Goal: Task Accomplishment & Management: Use online tool/utility

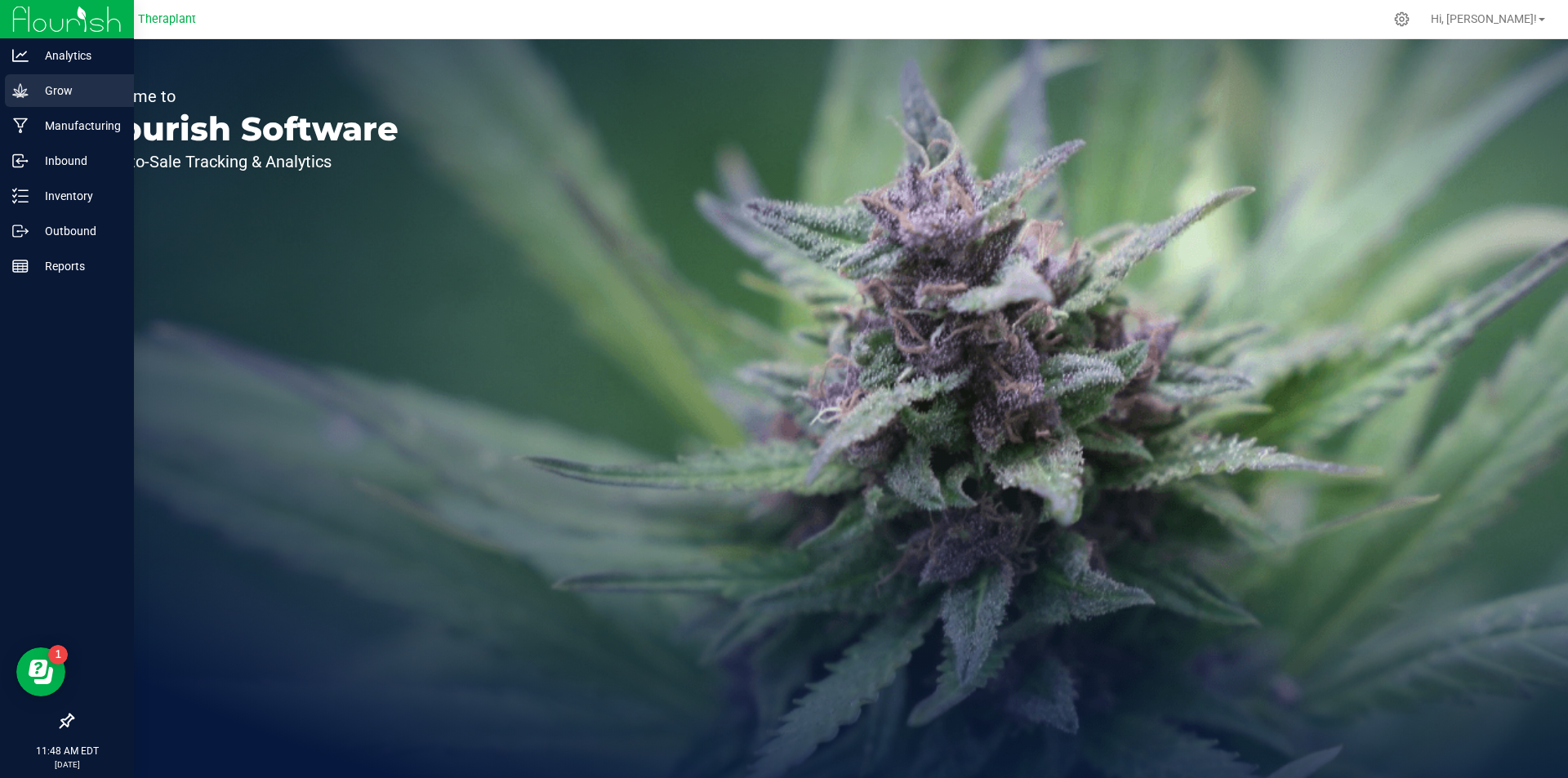
click at [33, 92] on p "Grow" at bounding box center [77, 91] width 98 height 19
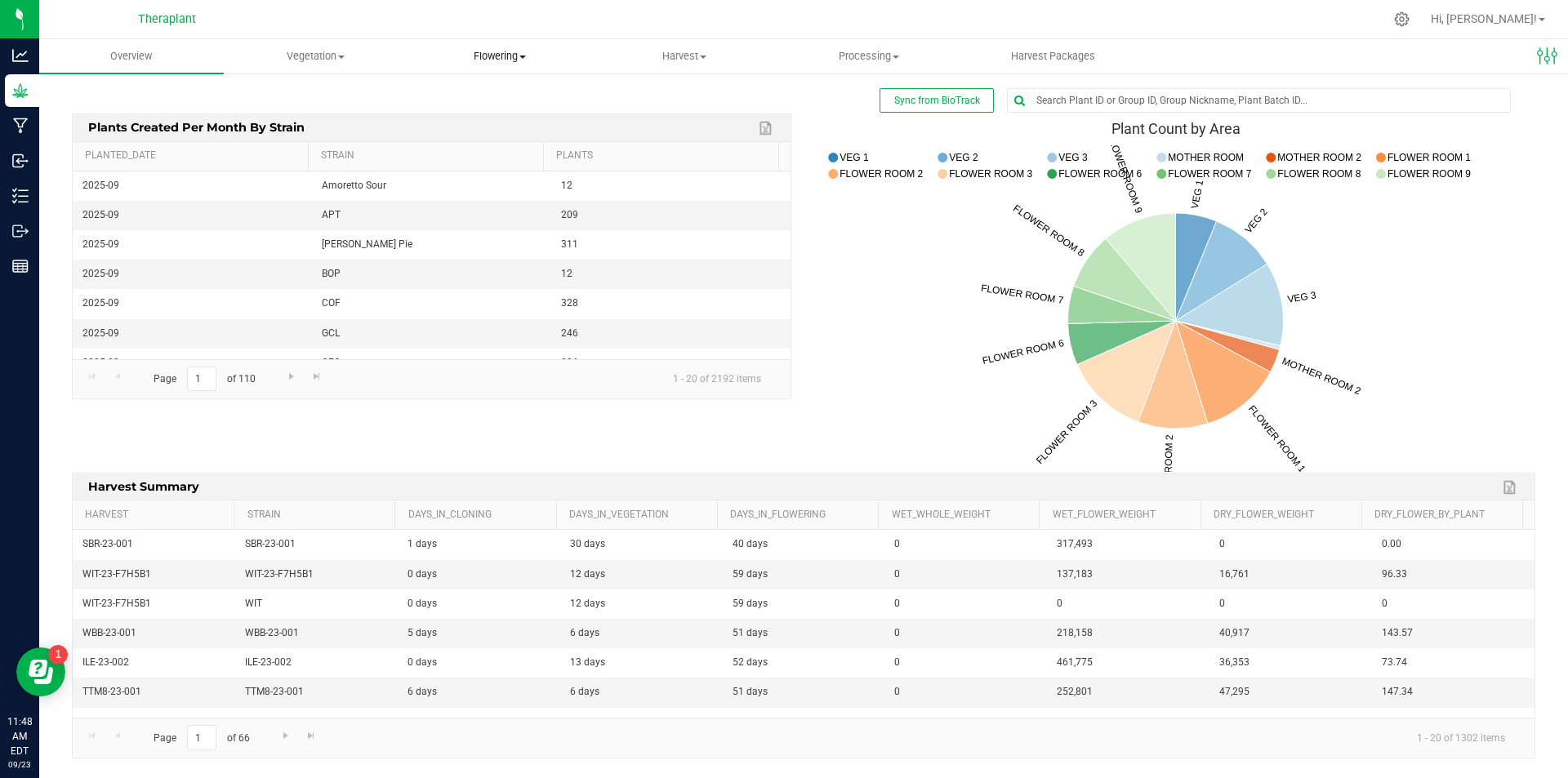
click at [509, 58] on span "Flowering" at bounding box center [501, 56] width 183 height 15
click at [495, 115] on span "Flowering groups" at bounding box center [476, 118] width 136 height 14
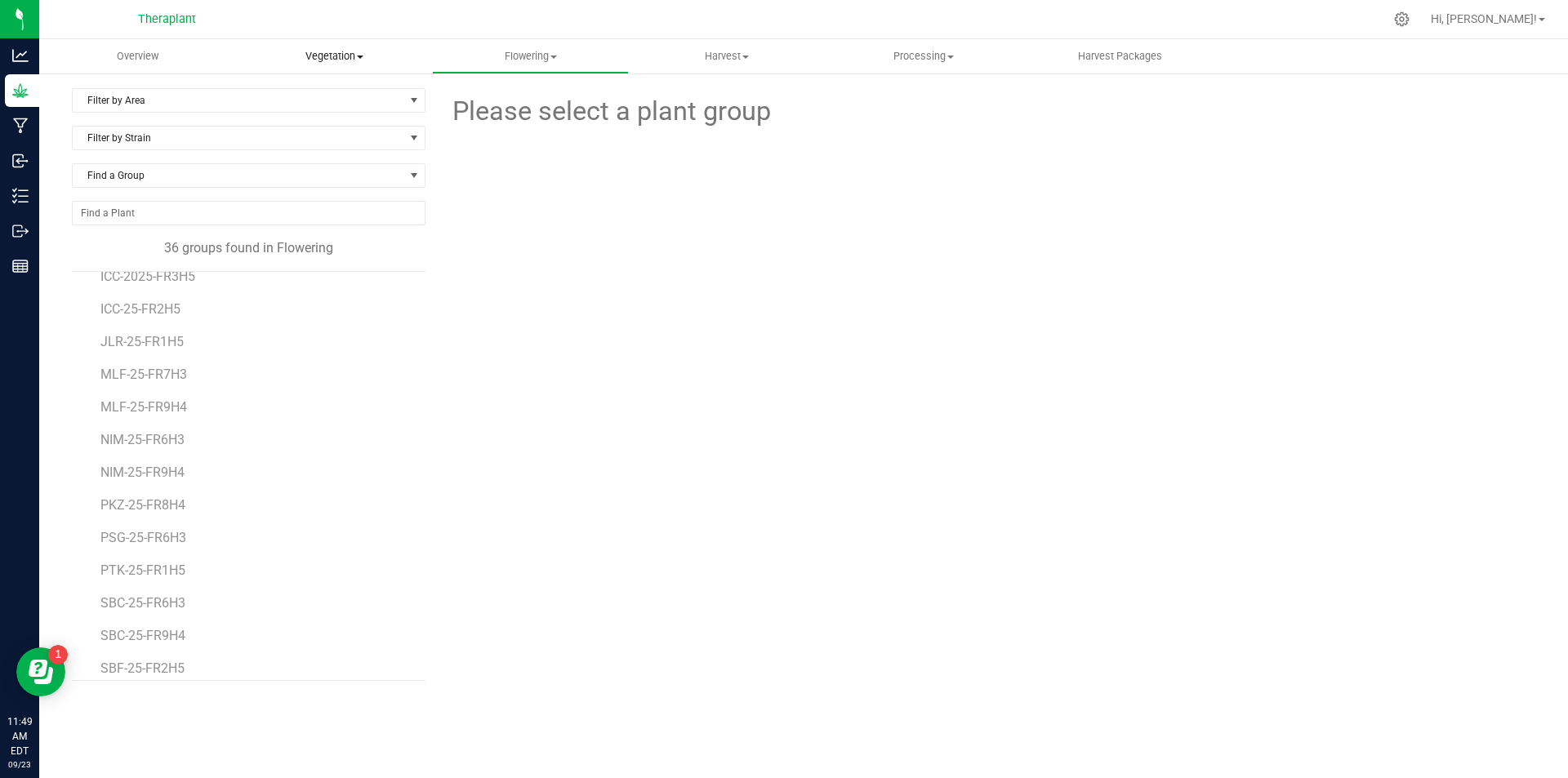
scroll to position [535, 0]
click at [732, 54] on span "Harvest" at bounding box center [727, 56] width 195 height 15
click at [686, 96] on span "Harvests" at bounding box center [674, 98] width 91 height 14
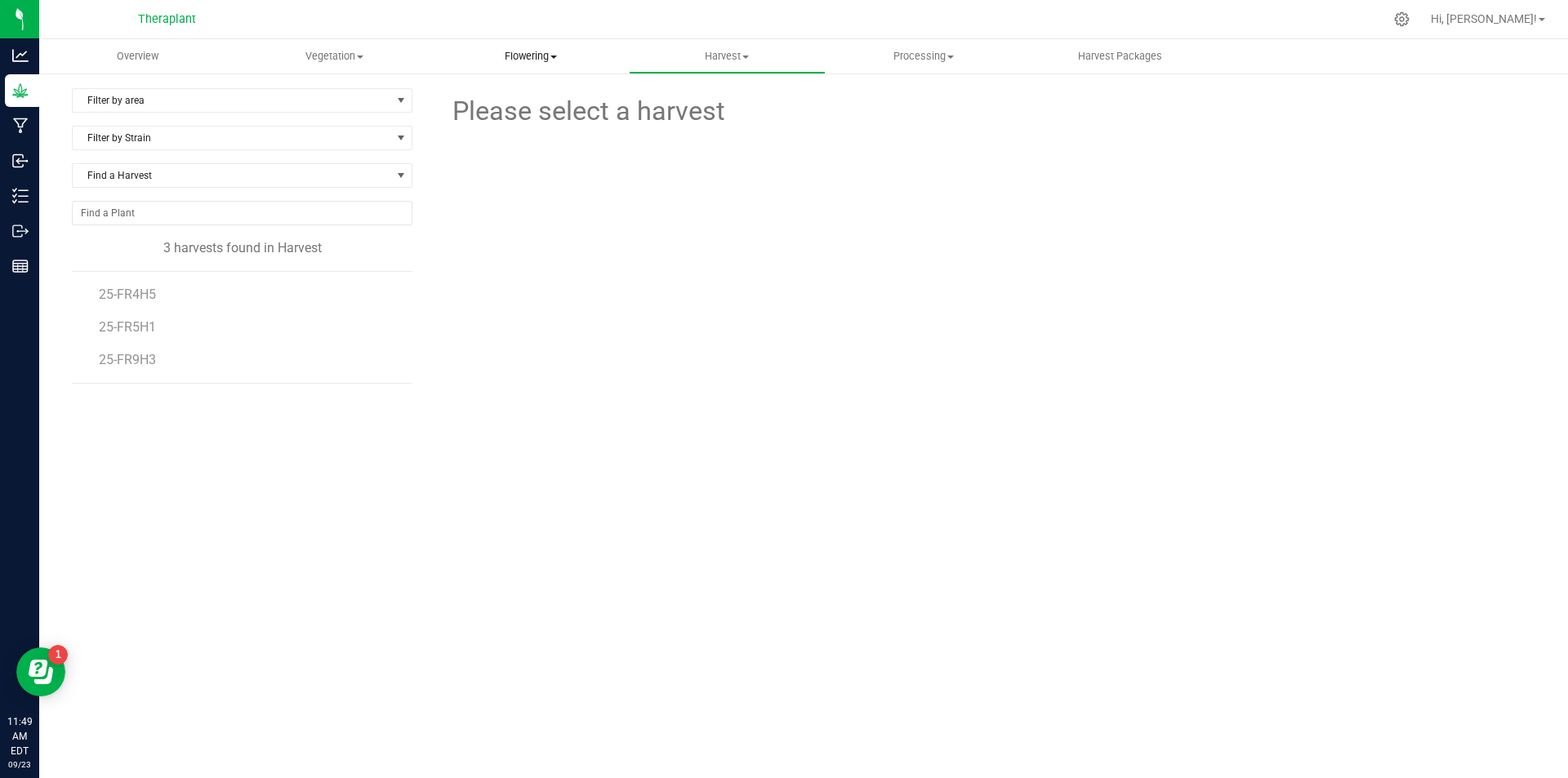
click at [516, 57] on span "Flowering" at bounding box center [530, 56] width 195 height 15
click at [492, 118] on span "Flowering groups" at bounding box center [499, 118] width 136 height 14
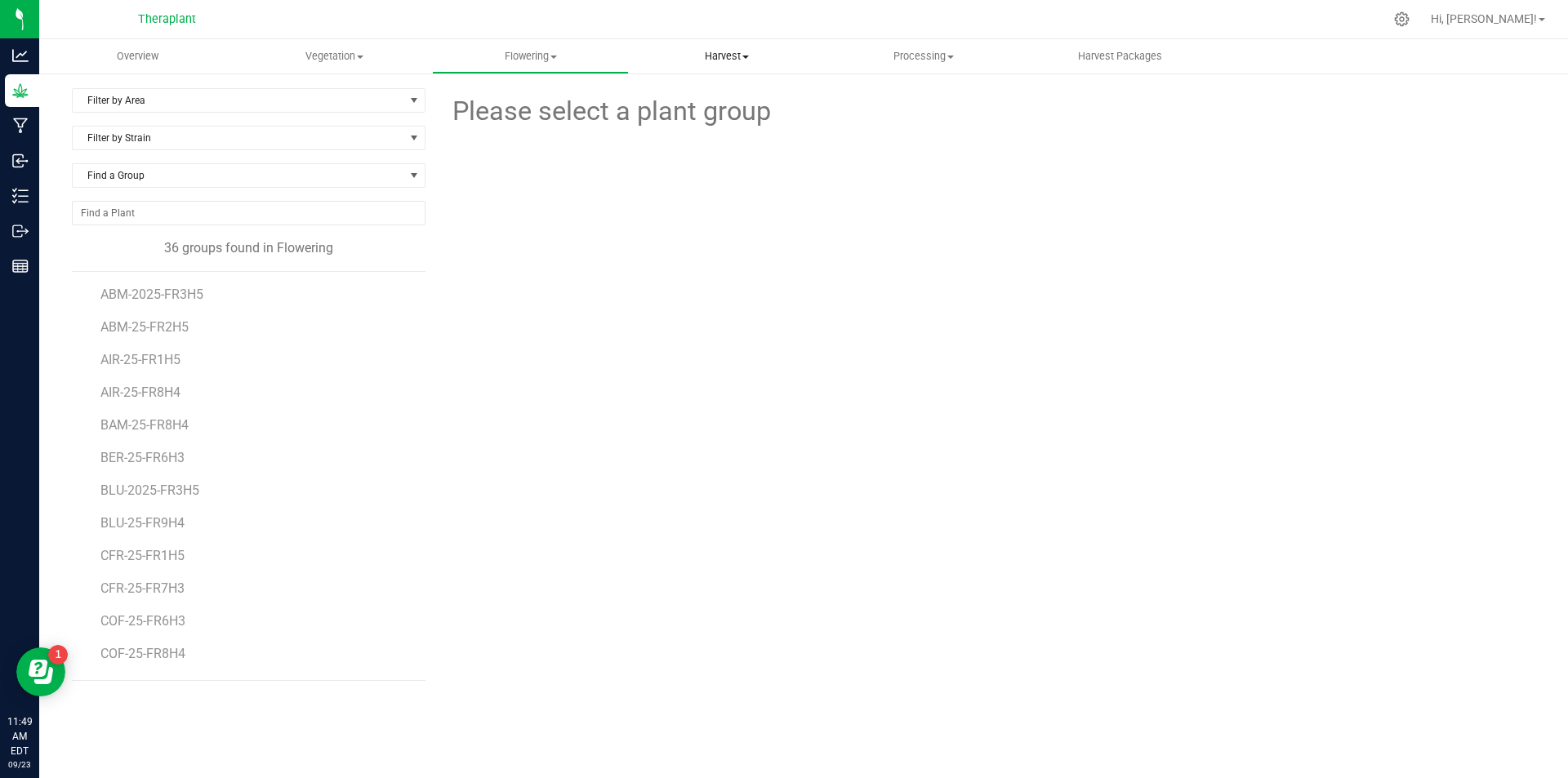
click at [720, 57] on span "Harvest" at bounding box center [727, 56] width 195 height 15
click at [660, 104] on span "Harvests" at bounding box center [674, 98] width 91 height 14
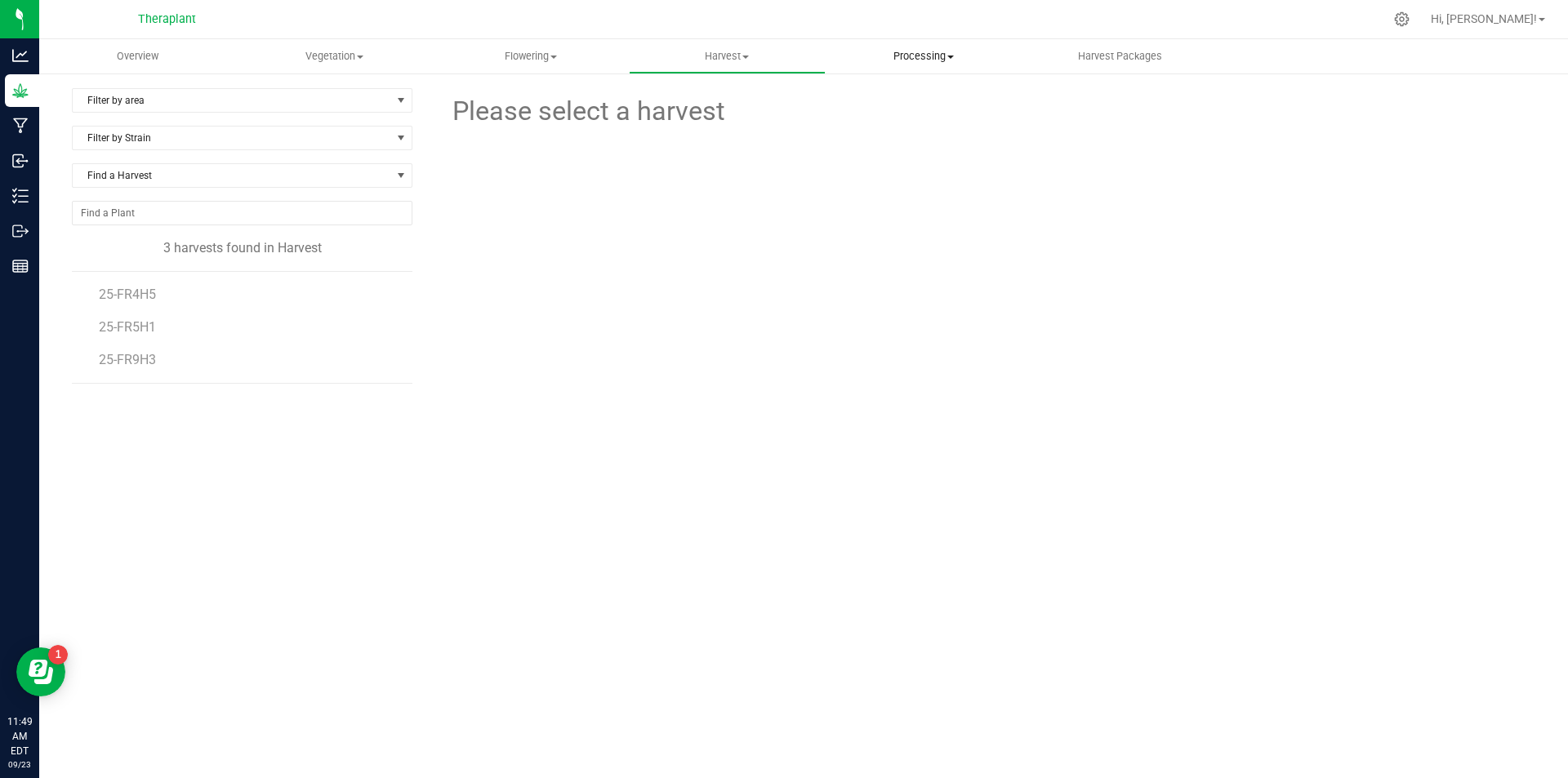
click at [931, 53] on span "Processing" at bounding box center [923, 56] width 195 height 15
click at [887, 113] on span "Processing harvests" at bounding box center [901, 118] width 151 height 14
click at [138, 552] on span "25-FR6H2" at bounding box center [128, 556] width 59 height 16
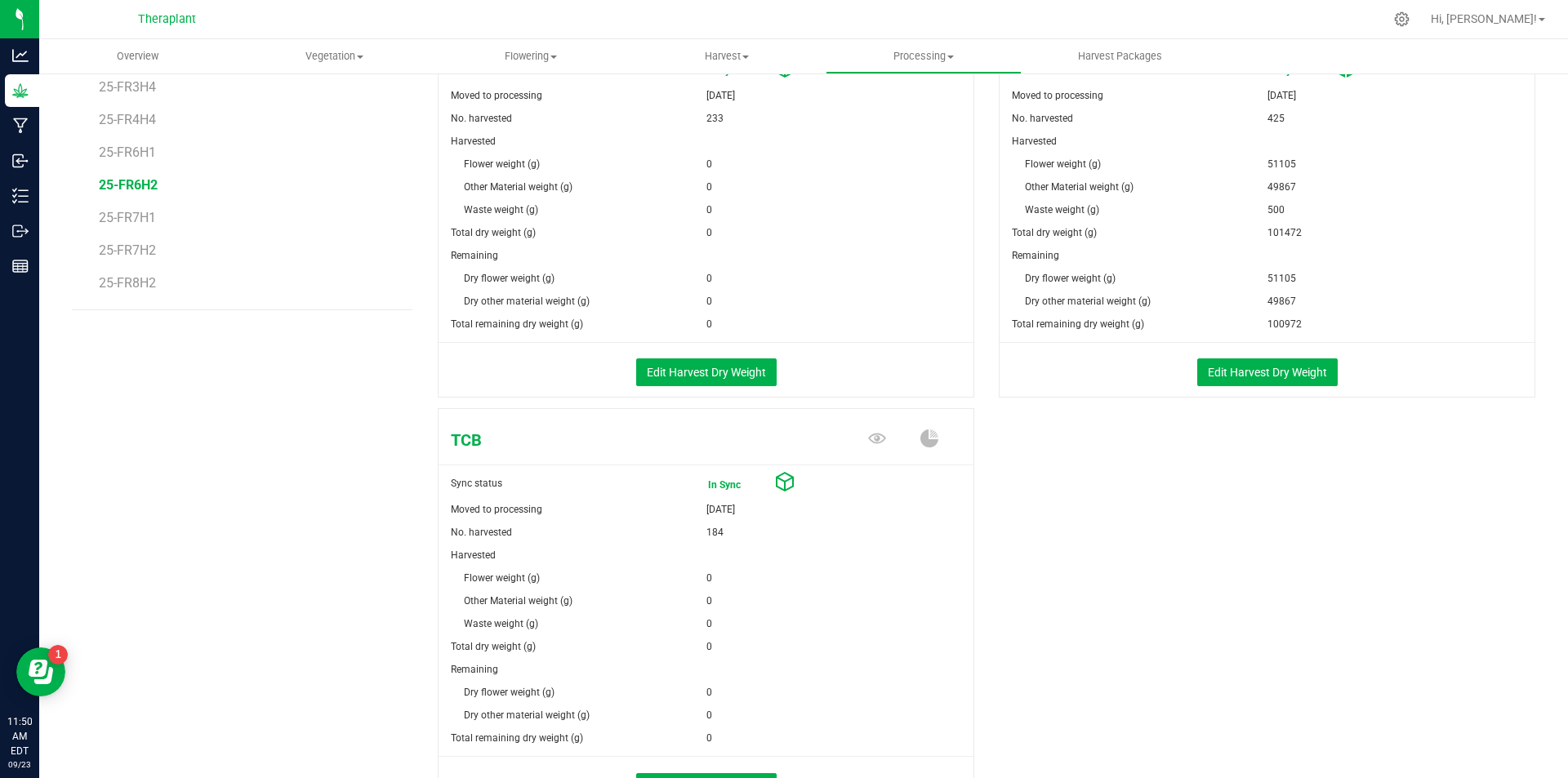
scroll to position [489, 0]
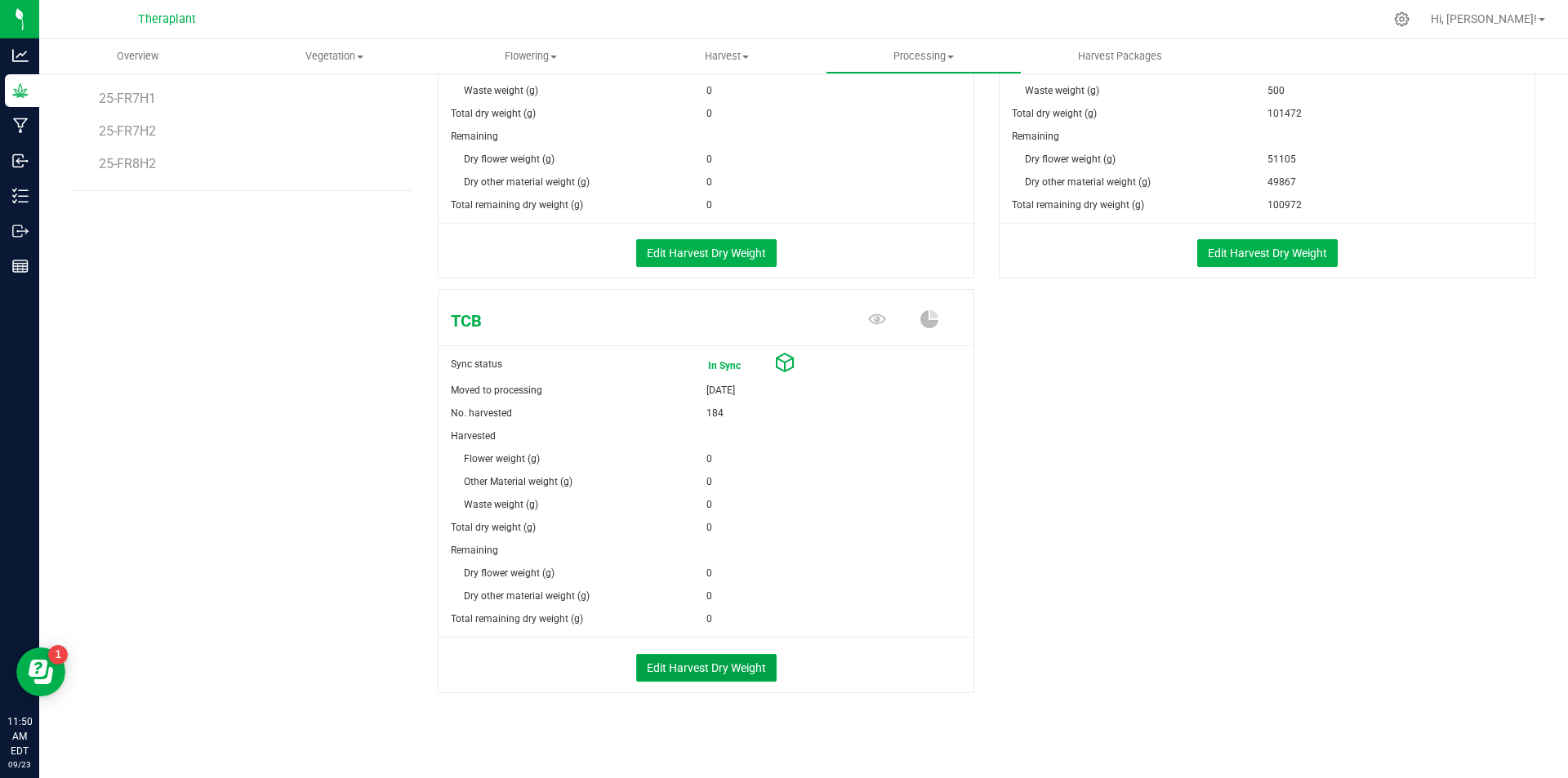
click at [687, 665] on button "Edit Harvest Dry Weight" at bounding box center [706, 668] width 140 height 27
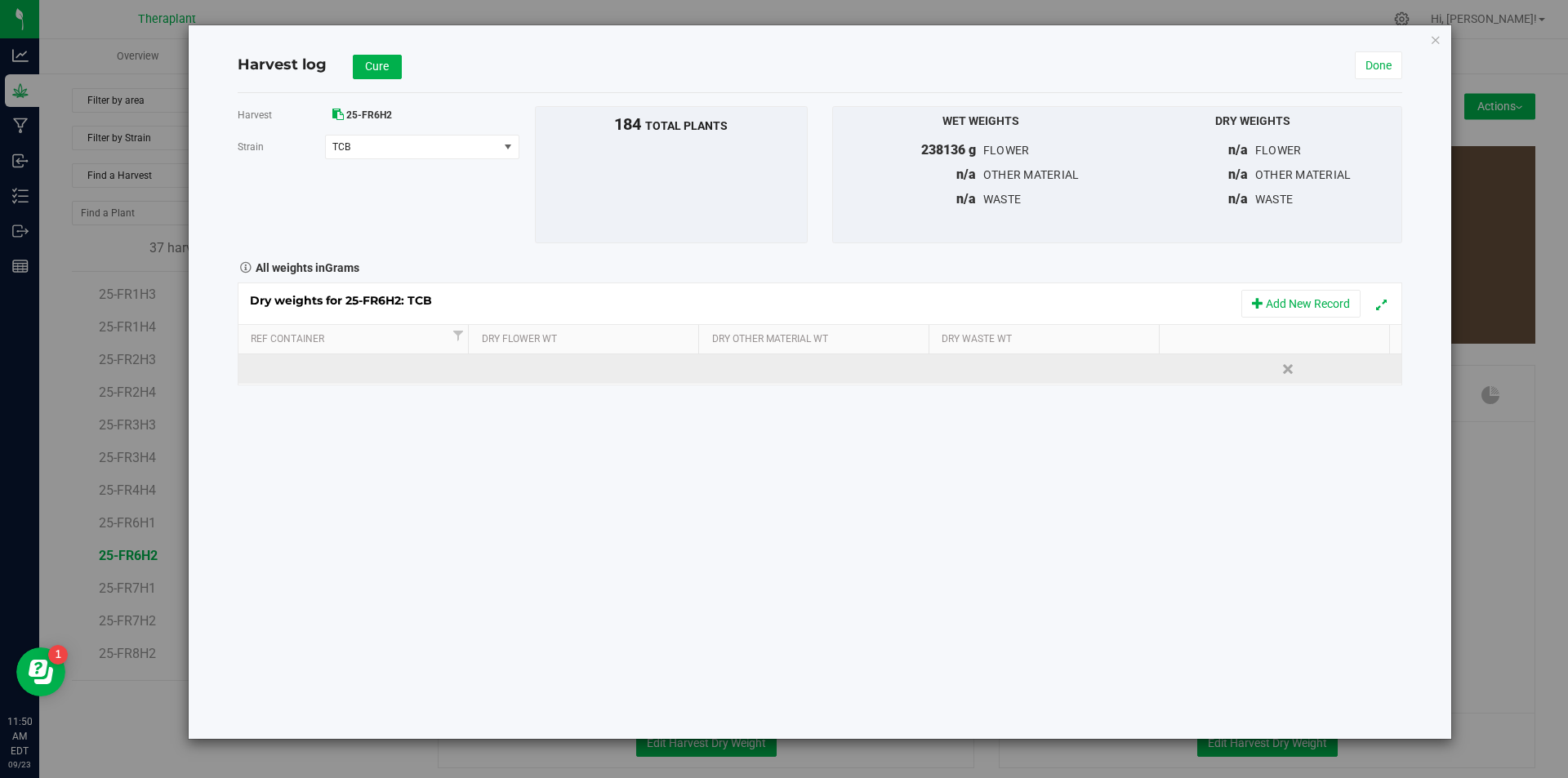
click at [573, 365] on td at bounding box center [586, 369] width 233 height 29
type input "21543"
click at [778, 370] on div "Dry weights for 25-FR6H2: TCB Add New Record Ref Container Dry Flower Wt Dry Ot…" at bounding box center [820, 334] width 1164 height 103
click at [778, 367] on td at bounding box center [819, 369] width 233 height 29
type input "21028"
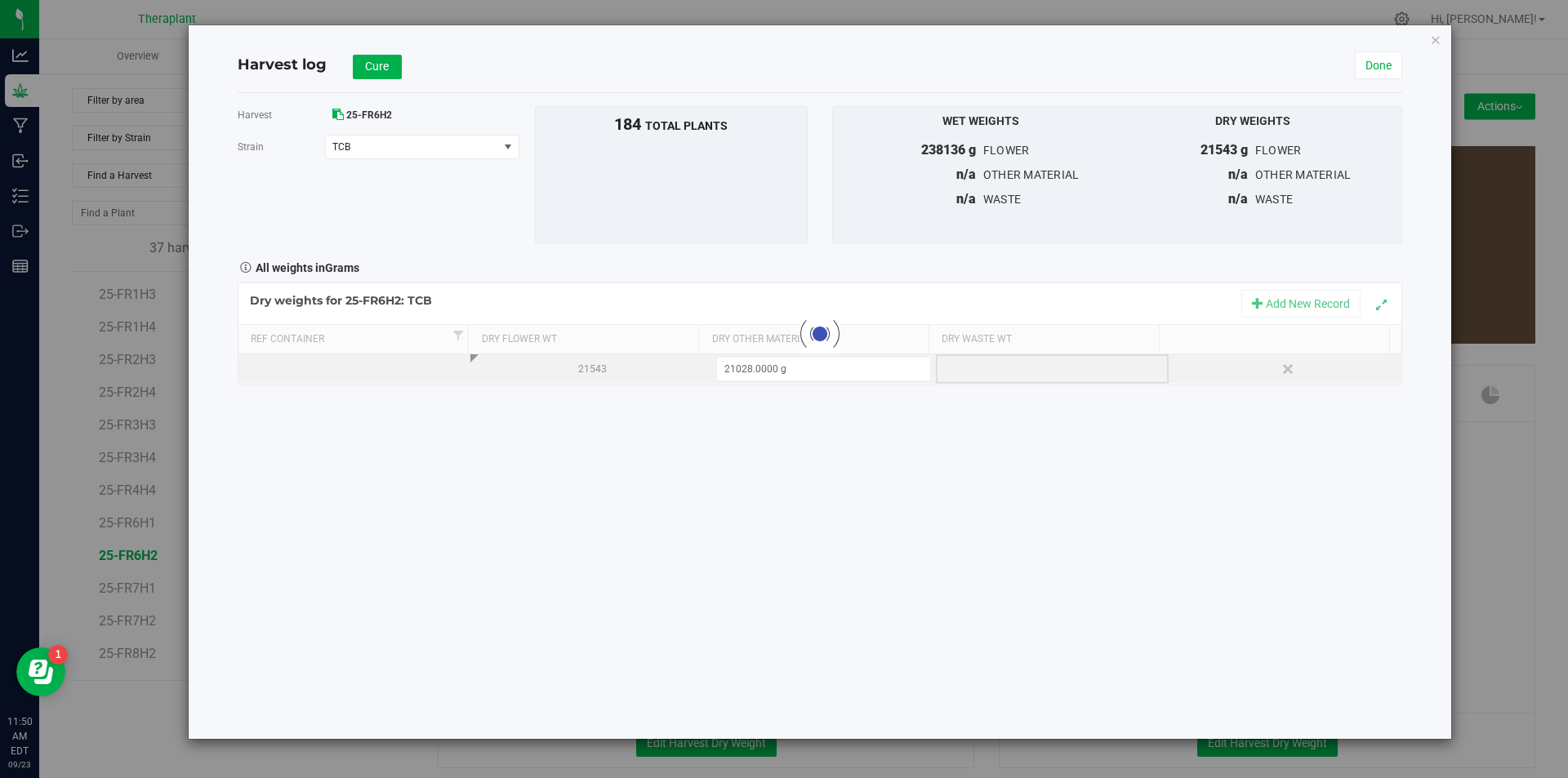
click at [997, 366] on div "Loading... Dry weights for 25-FR6H2: TCB Add New Record Ref Container Dry Flowe…" at bounding box center [820, 334] width 1164 height 103
click at [997, 366] on div at bounding box center [1056, 369] width 219 height 24
type input "436"
click at [950, 435] on div "Harvest 25-FR6H2 [GEOGRAPHIC_DATA] TCB Select strain MLF SGL TCB To bulk upload…" at bounding box center [820, 415] width 1164 height 645
click at [376, 67] on span "Cure" at bounding box center [376, 65] width 23 height 13
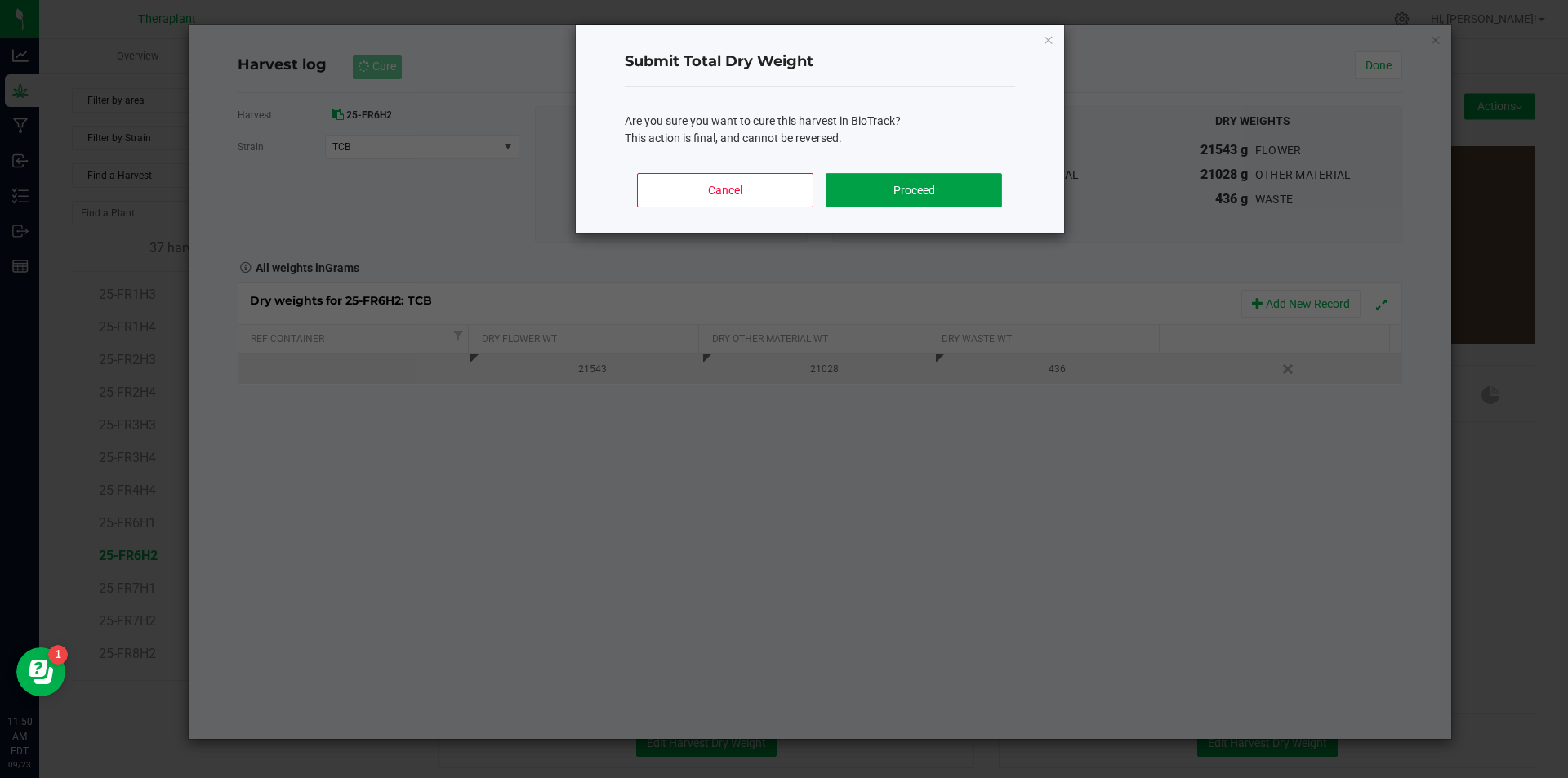
click at [902, 188] on button "Proceed" at bounding box center [914, 190] width 176 height 34
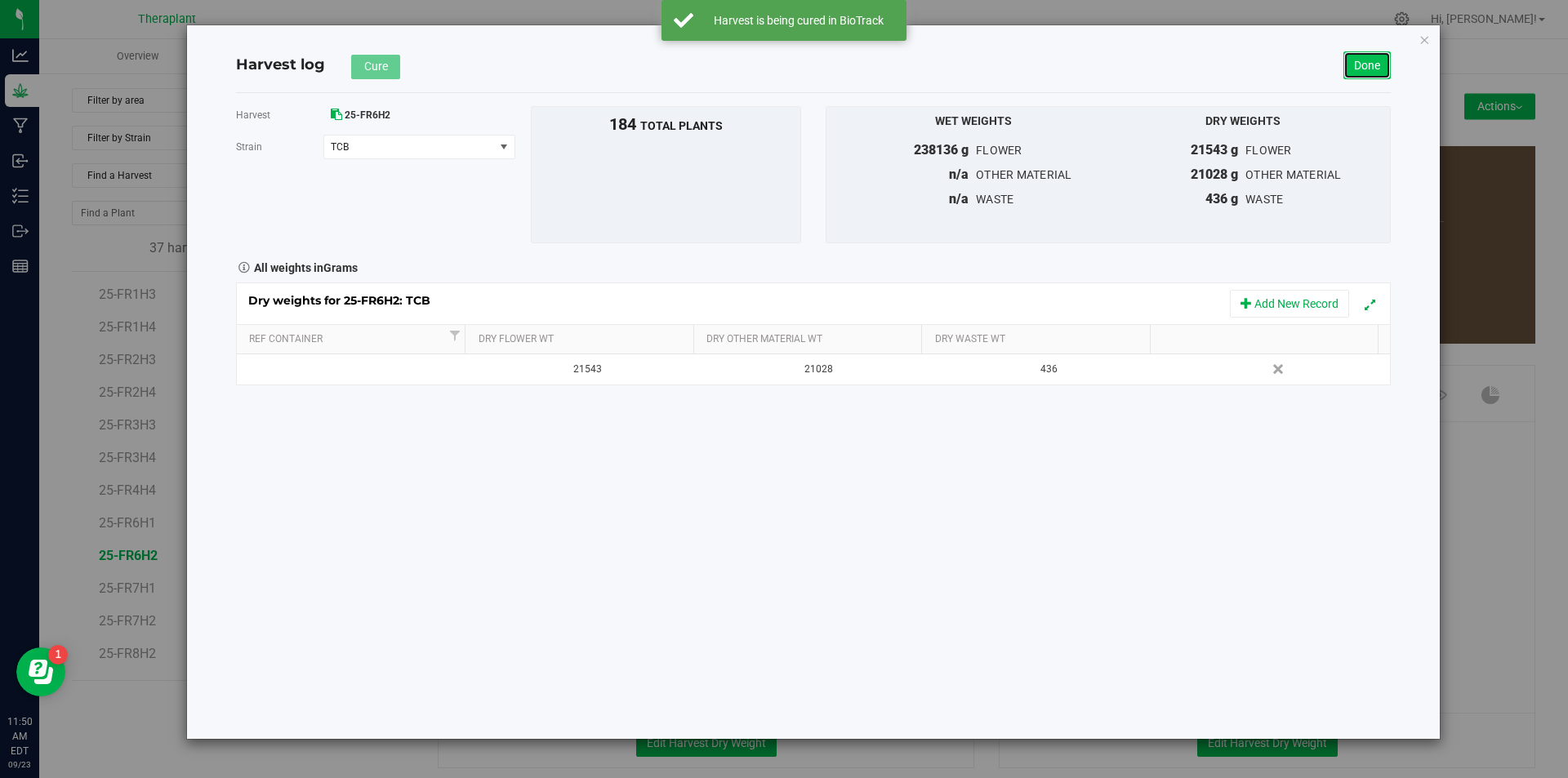
click at [1362, 69] on link "Done" at bounding box center [1367, 65] width 48 height 27
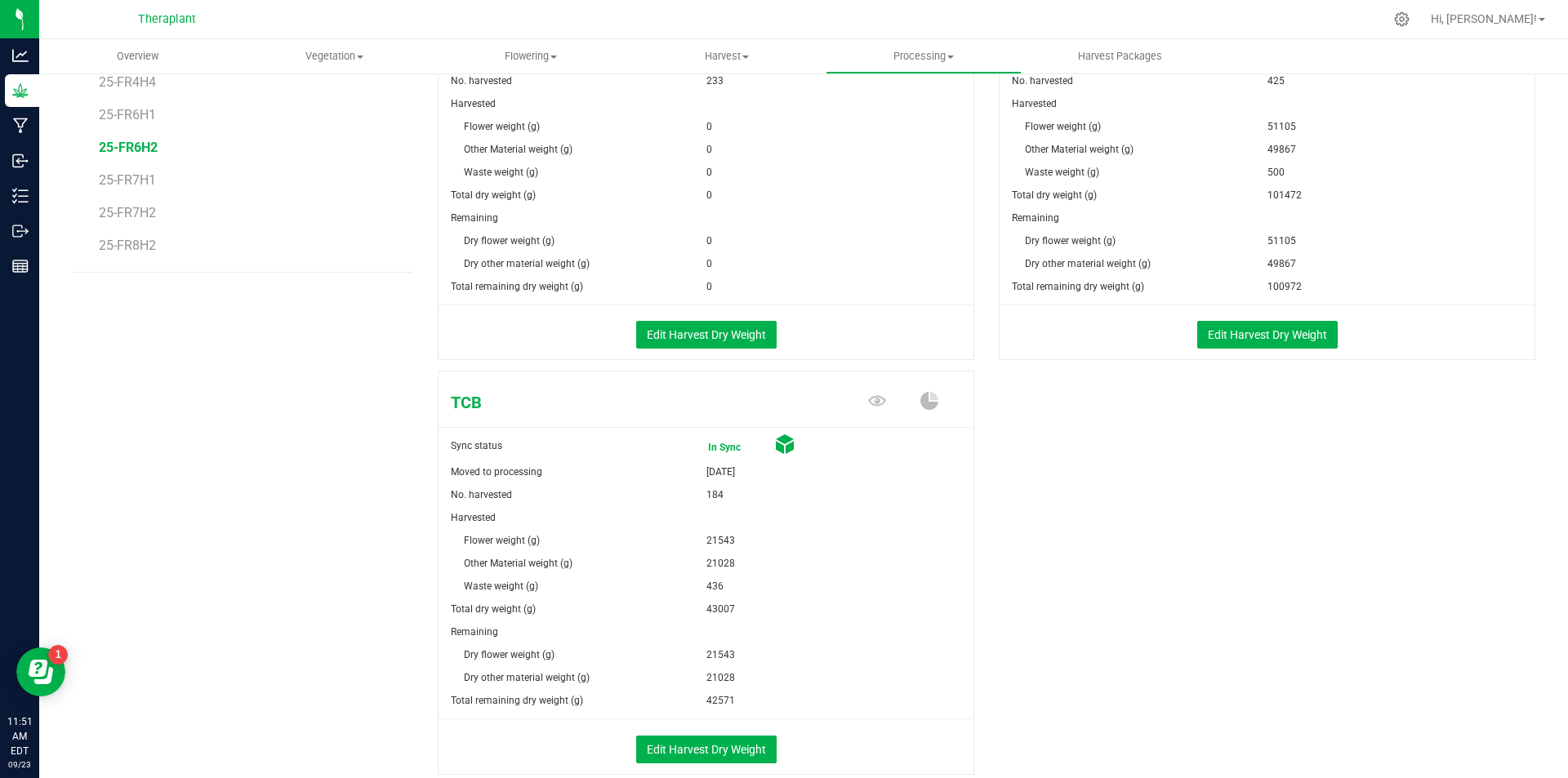
scroll to position [489, 0]
